Goal: Transaction & Acquisition: Purchase product/service

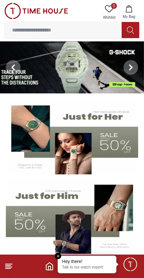
click at [132, 69] on icon at bounding box center [131, 67] width 6 height 6
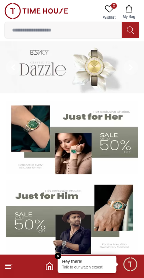
click at [135, 71] on span at bounding box center [130, 67] width 15 height 15
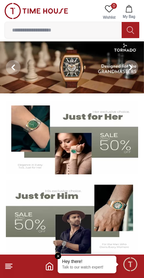
click at [135, 71] on span at bounding box center [130, 67] width 15 height 15
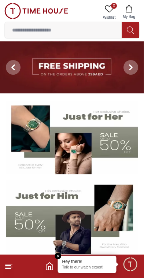
click at [132, 74] on span at bounding box center [130, 67] width 15 height 15
click at [132, 72] on span at bounding box center [130, 67] width 15 height 15
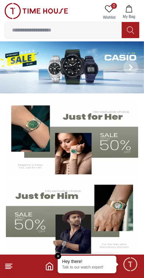
click at [132, 73] on span at bounding box center [130, 67] width 15 height 15
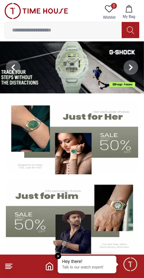
click at [130, 73] on span at bounding box center [130, 67] width 15 height 15
click at [135, 69] on span at bounding box center [130, 67] width 15 height 15
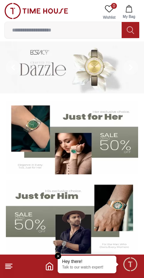
click at [137, 68] on span at bounding box center [130, 67] width 15 height 15
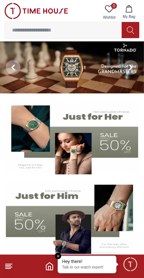
click at [133, 70] on icon at bounding box center [131, 67] width 6 height 6
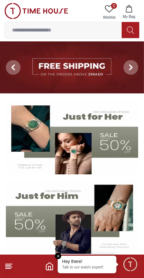
click at [131, 73] on span at bounding box center [130, 67] width 15 height 15
click at [134, 71] on span at bounding box center [130, 67] width 15 height 15
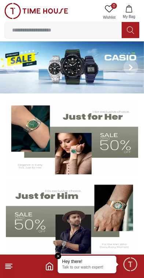
click at [134, 72] on span at bounding box center [130, 67] width 15 height 15
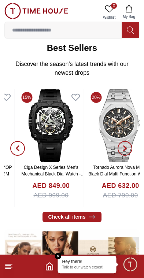
scroll to position [225, 0]
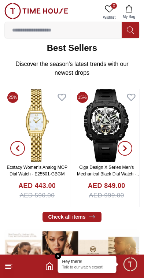
click at [108, 132] on img at bounding box center [106, 125] width 65 height 73
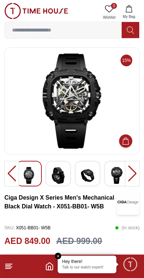
click at [132, 170] on div at bounding box center [132, 174] width 15 height 26
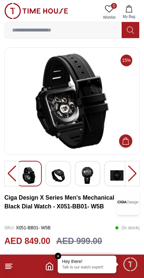
click at [130, 174] on div at bounding box center [132, 174] width 15 height 26
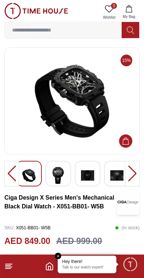
click at [130, 176] on div at bounding box center [132, 174] width 15 height 26
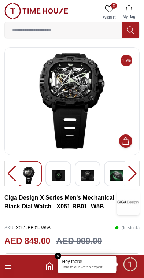
click at [129, 173] on div at bounding box center [132, 174] width 15 height 26
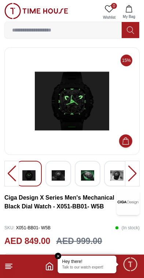
click at [127, 180] on div at bounding box center [132, 174] width 15 height 26
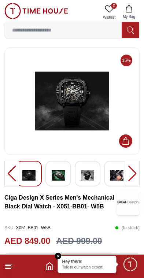
click at [129, 176] on div at bounding box center [132, 174] width 15 height 26
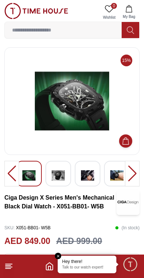
click at [130, 176] on div at bounding box center [132, 174] width 15 height 26
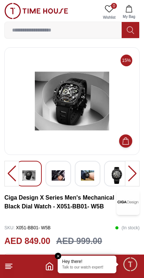
click at [132, 176] on div at bounding box center [132, 174] width 15 height 26
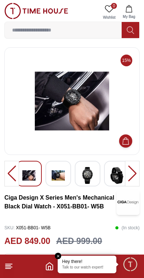
click at [131, 179] on div at bounding box center [132, 174] width 15 height 26
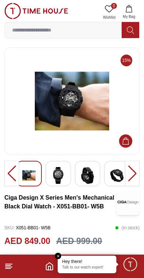
click at [134, 177] on div at bounding box center [132, 174] width 15 height 26
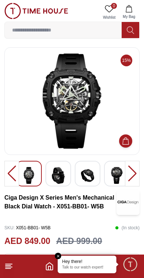
click at [137, 171] on div at bounding box center [132, 174] width 15 height 26
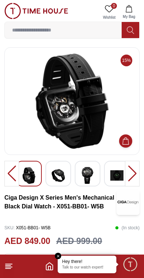
click at [137, 172] on div at bounding box center [132, 174] width 15 height 26
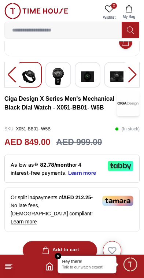
scroll to position [116, 0]
